Goal: Information Seeking & Learning: Learn about a topic

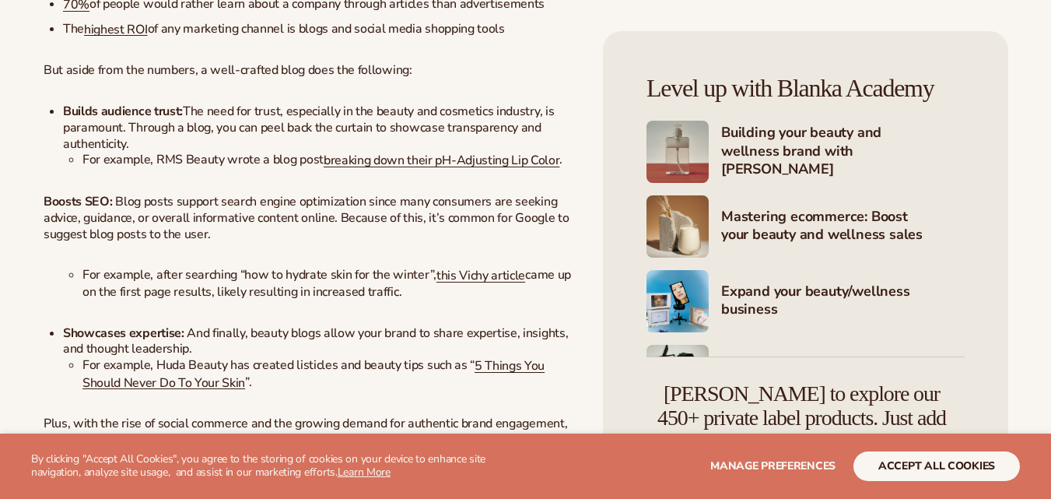
scroll to position [1035, 0]
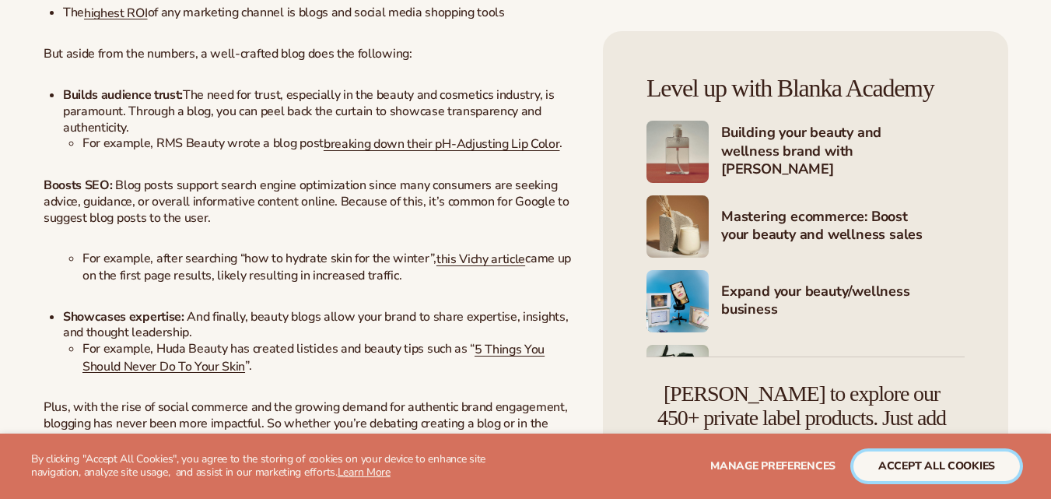
click at [973, 454] on button "accept all cookies" at bounding box center [936, 466] width 166 height 30
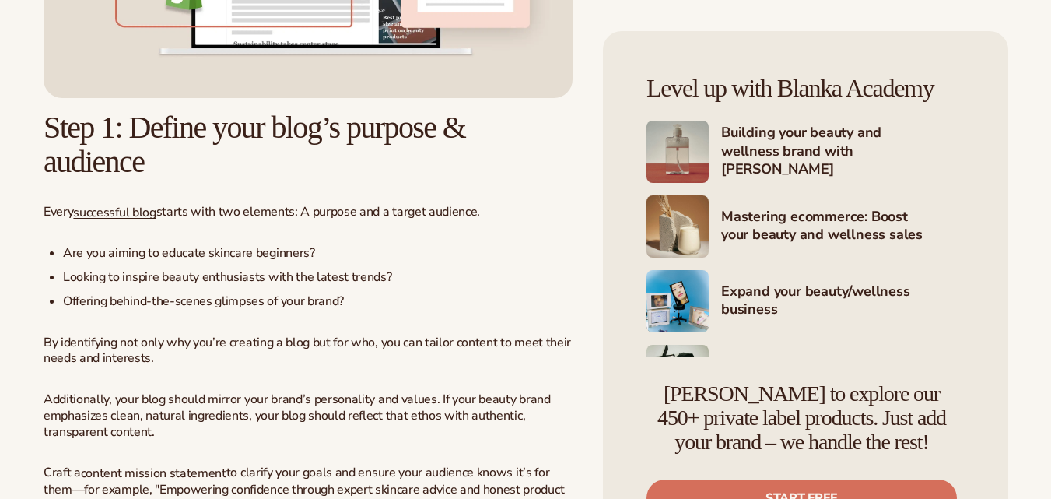
scroll to position [1688, 0]
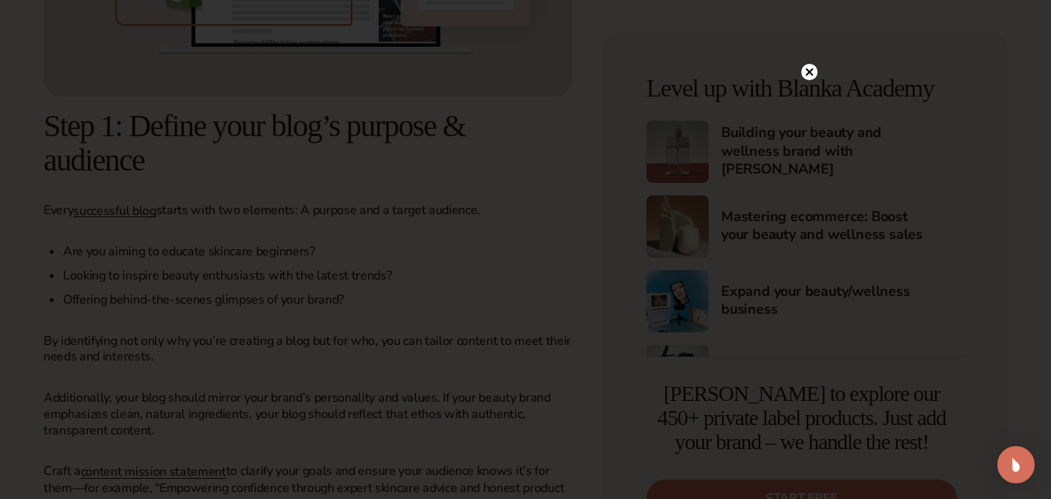
click at [806, 68] on circle at bounding box center [809, 72] width 16 height 16
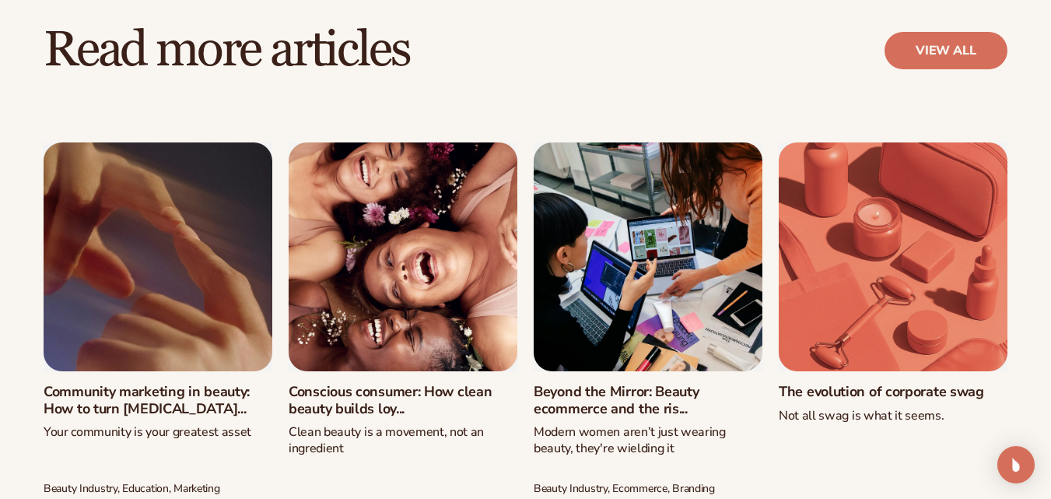
scroll to position [5283, 0]
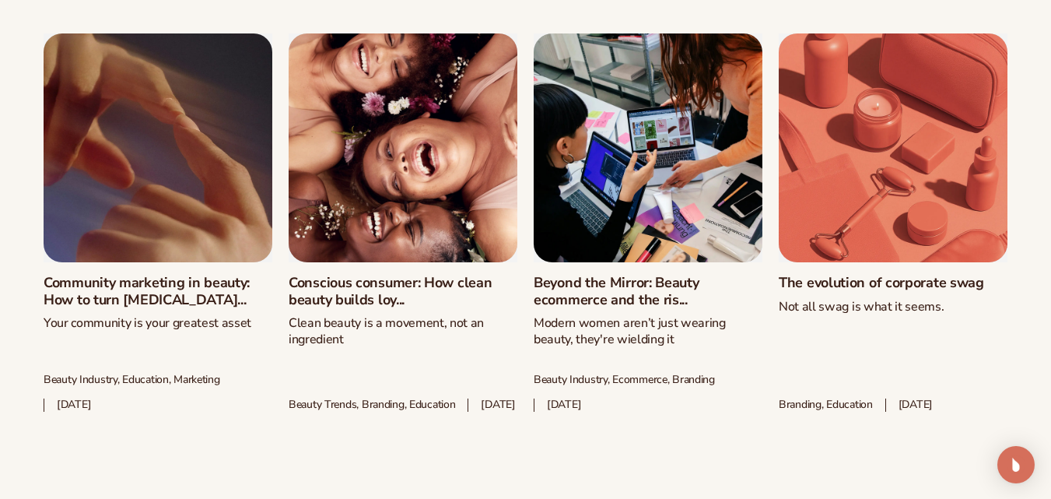
click at [433, 275] on link "Conscious consumer: How clean beauty builds loy..." at bounding box center [403, 291] width 229 height 33
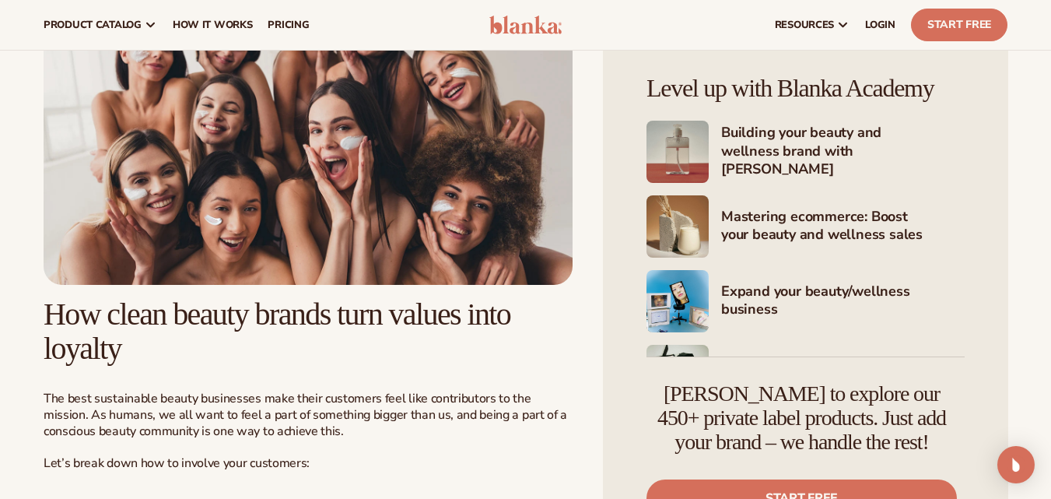
scroll to position [2178, 0]
